Goal: Task Accomplishment & Management: Use online tool/utility

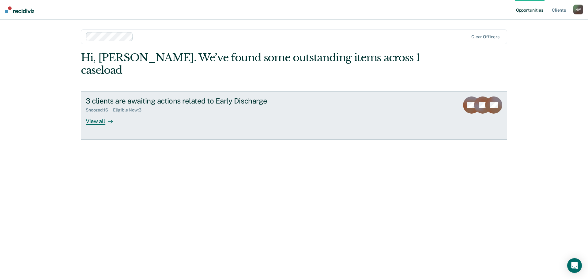
click at [101, 113] on div "View all" at bounding box center [103, 119] width 34 height 12
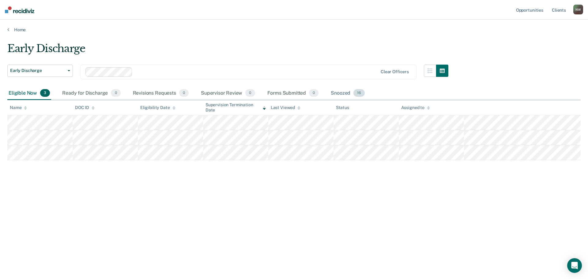
click at [342, 93] on div "Snoozed 16" at bounding box center [347, 93] width 36 height 13
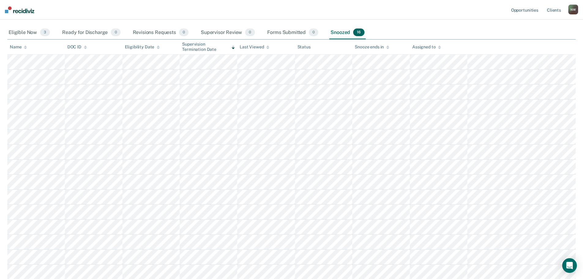
scroll to position [61, 0]
click at [74, 28] on div "Ready for Discharge 0" at bounding box center [91, 31] width 61 height 13
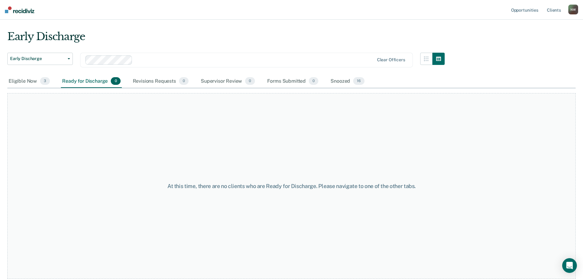
scroll to position [12, 0]
click at [339, 80] on div "Snoozed 16" at bounding box center [347, 81] width 36 height 13
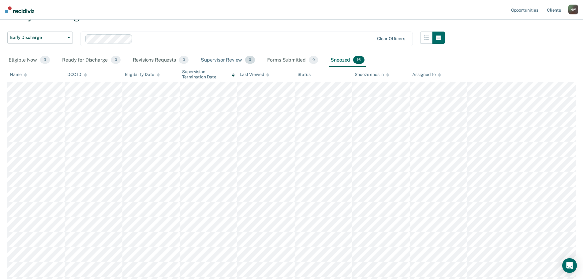
scroll to position [0, 0]
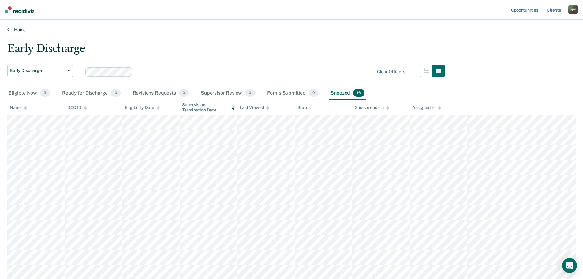
click at [15, 30] on link "Home" at bounding box center [291, 30] width 568 height 6
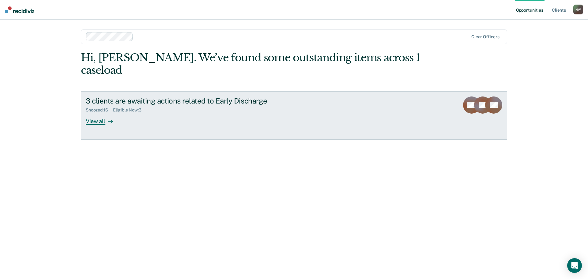
click at [103, 113] on div "View all" at bounding box center [103, 119] width 34 height 12
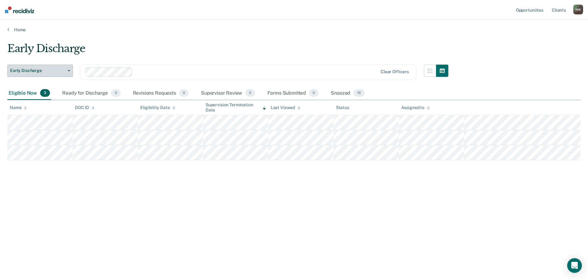
click at [60, 68] on span "Early Discharge" at bounding box center [37, 70] width 55 height 5
drag, startPoint x: 134, startPoint y: 70, endPoint x: 139, endPoint y: 71, distance: 4.6
click at [134, 70] on div at bounding box center [231, 71] width 293 height 9
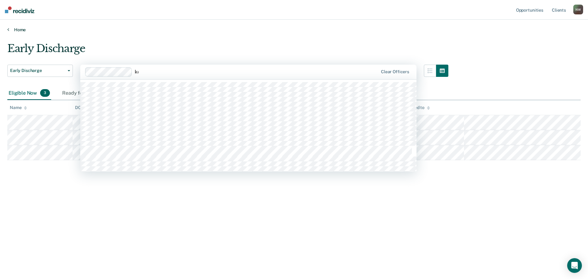
type input "k"
click at [155, 36] on main "Early Discharge Early Discharge Early Discharge 514 results available. Use Up a…" at bounding box center [294, 154] width 588 height 245
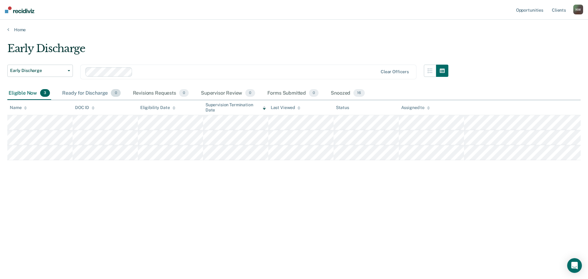
click at [85, 94] on div "Ready for Discharge 0" at bounding box center [91, 93] width 61 height 13
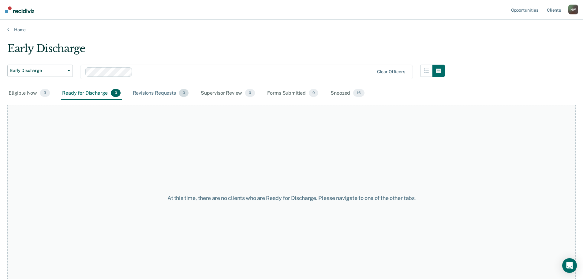
click at [132, 92] on div "Revisions Requests 0" at bounding box center [161, 93] width 58 height 13
click at [216, 93] on div "Supervisor Review 0" at bounding box center [228, 93] width 57 height 13
click at [282, 94] on div "Forms Submitted 0" at bounding box center [293, 93] width 54 height 13
click at [341, 94] on div "Snoozed 16" at bounding box center [347, 93] width 36 height 13
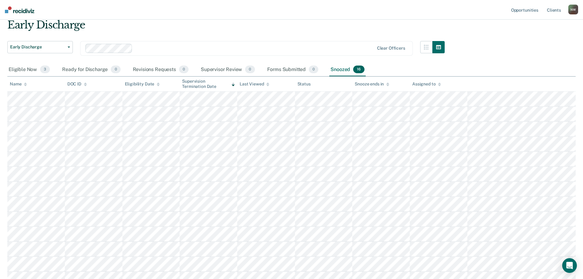
scroll to position [120, 0]
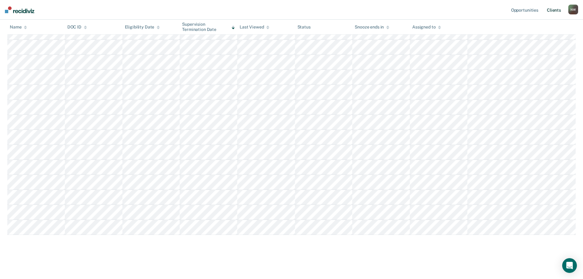
click at [558, 11] on link "Client s" at bounding box center [554, 10] width 17 height 20
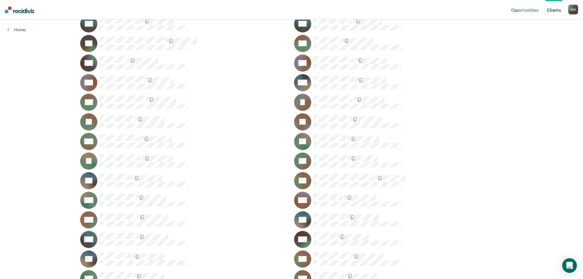
scroll to position [399, 0]
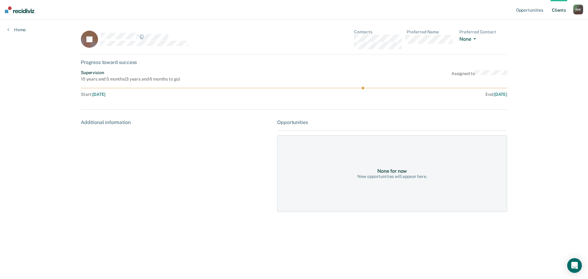
click at [474, 39] on icon "button" at bounding box center [474, 38] width 2 height 1
click at [391, 173] on div "None for now" at bounding box center [392, 171] width 30 height 6
click at [19, 30] on link "Home" at bounding box center [16, 30] width 18 height 6
